Goal: Information Seeking & Learning: Learn about a topic

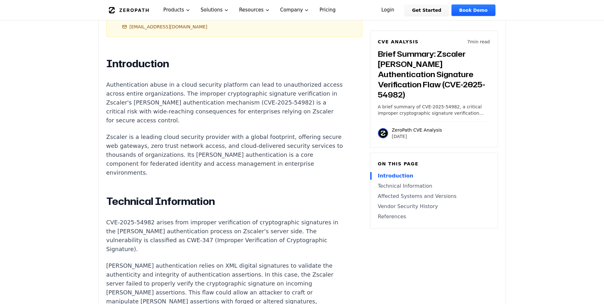
scroll to position [414, 0]
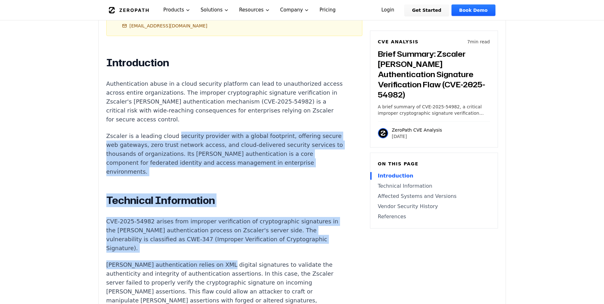
drag, startPoint x: 172, startPoint y: 92, endPoint x: 214, endPoint y: 208, distance: 123.4
drag, startPoint x: 214, startPoint y: 208, endPoint x: 214, endPoint y: 212, distance: 3.8
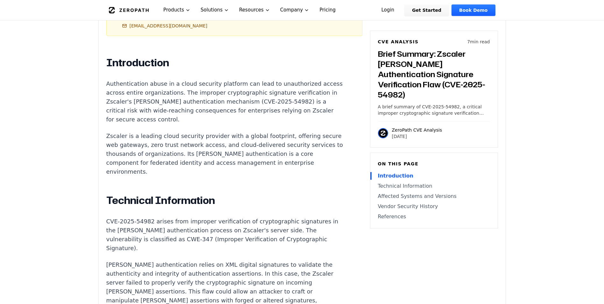
scroll to position [478, 0]
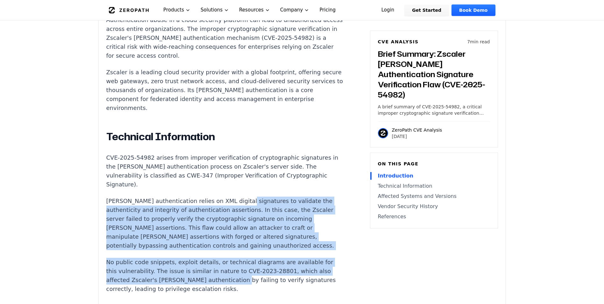
drag, startPoint x: 234, startPoint y: 148, endPoint x: 220, endPoint y: 237, distance: 90.6
click at [220, 237] on div "Introduction Authentication abuse in a cloud security platform can lead to unau…" at bounding box center [224, 283] width 237 height 581
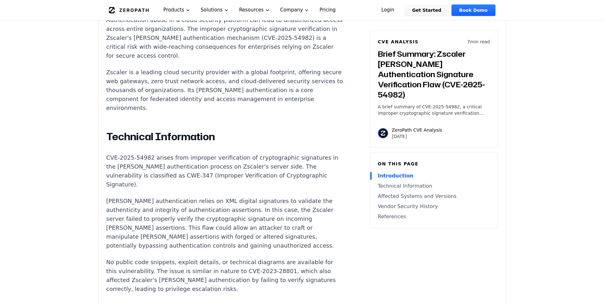
drag, startPoint x: 220, startPoint y: 237, endPoint x: 206, endPoint y: 259, distance: 25.8
click at [206, 259] on div "Introduction Authentication abuse in a cloud security platform can lead to unau…" at bounding box center [224, 283] width 237 height 581
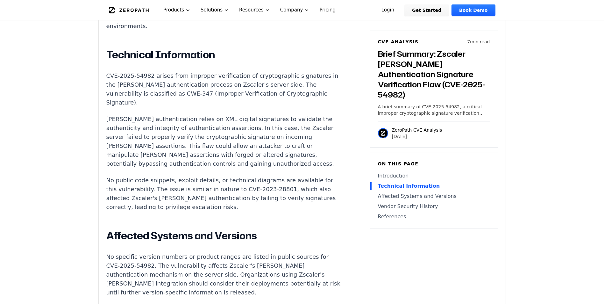
scroll to position [573, 0]
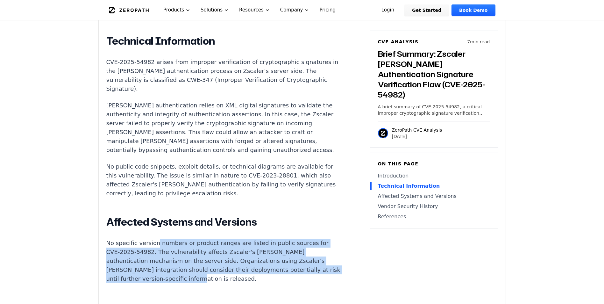
drag, startPoint x: 152, startPoint y: 194, endPoint x: 210, endPoint y: 234, distance: 70.9
click at [210, 238] on p "No specific version numbers or product ranges are listed in public sources for …" at bounding box center [224, 260] width 237 height 45
drag, startPoint x: 183, startPoint y: 198, endPoint x: 214, endPoint y: 236, distance: 48.7
click at [214, 238] on p "No specific version numbers or product ranges are listed in public sources for …" at bounding box center [224, 260] width 237 height 45
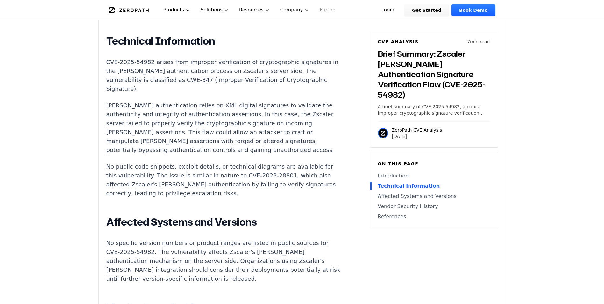
drag, startPoint x: 214, startPoint y: 236, endPoint x: 203, endPoint y: 239, distance: 10.9
click at [203, 239] on div "Introduction Authentication abuse in a cloud security platform can lead to unau…" at bounding box center [224, 187] width 237 height 581
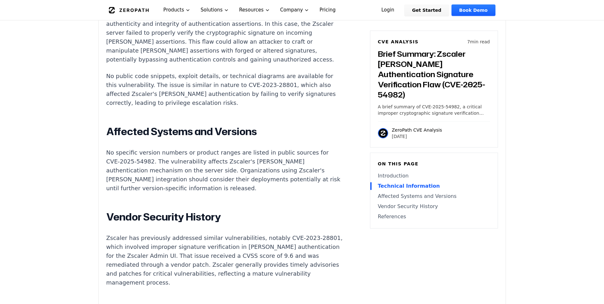
scroll to position [669, 0]
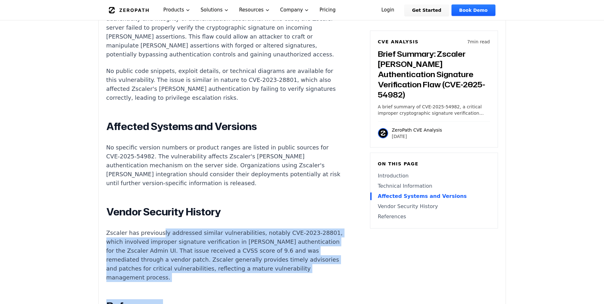
drag, startPoint x: 156, startPoint y: 186, endPoint x: 216, endPoint y: 235, distance: 78.1
click at [216, 235] on div "Introduction Authentication abuse in a cloud security platform can lead to unau…" at bounding box center [224, 92] width 237 height 581
drag, startPoint x: 216, startPoint y: 235, endPoint x: 212, endPoint y: 237, distance: 5.3
click at [212, 237] on div "Introduction Authentication abuse in a cloud security platform can lead to unau…" at bounding box center [224, 92] width 237 height 581
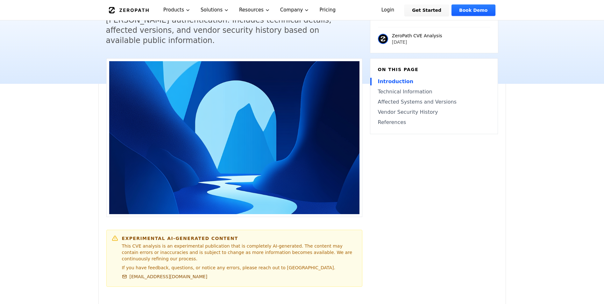
scroll to position [318, 0]
